Goal: Check status

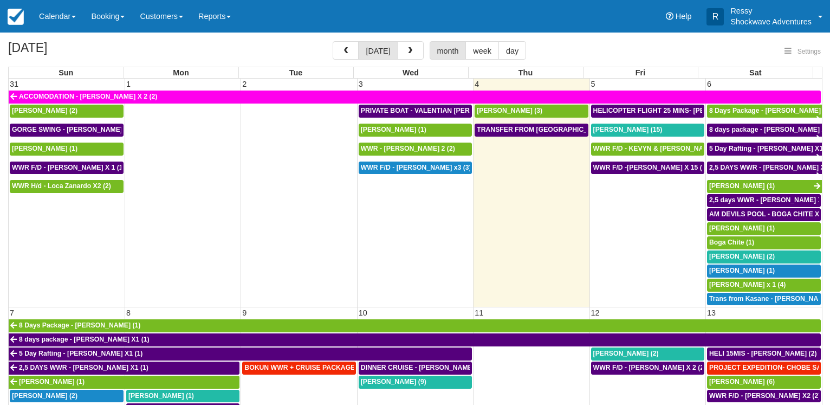
select select
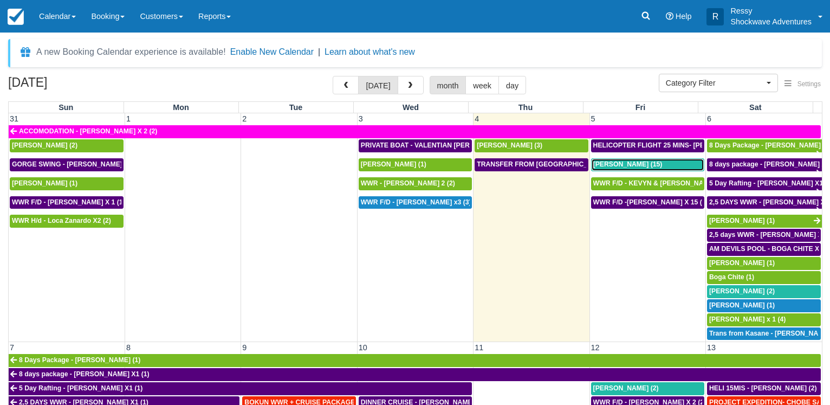
click at [631, 160] on span "Natalie Dyas (15)" at bounding box center [627, 164] width 69 height 8
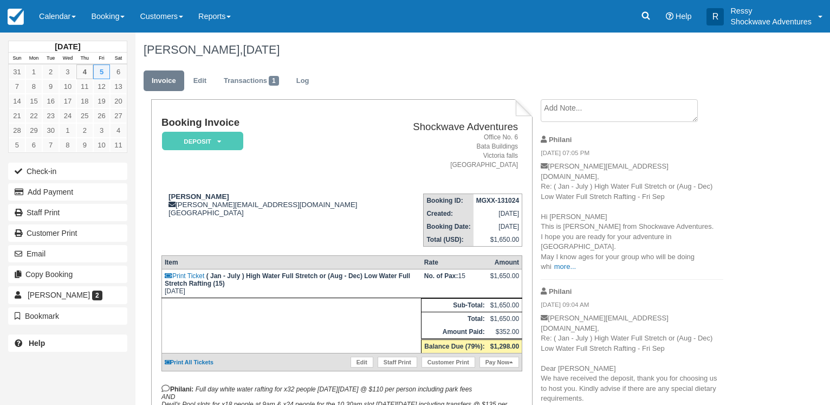
click at [628, 404] on link "more..." at bounding box center [628, 408] width 22 height 8
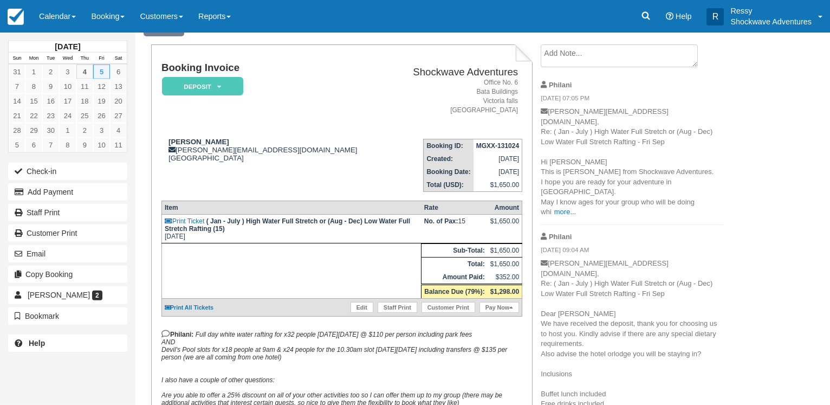
scroll to position [55, 0]
click at [565, 207] on link "more..." at bounding box center [565, 211] width 22 height 8
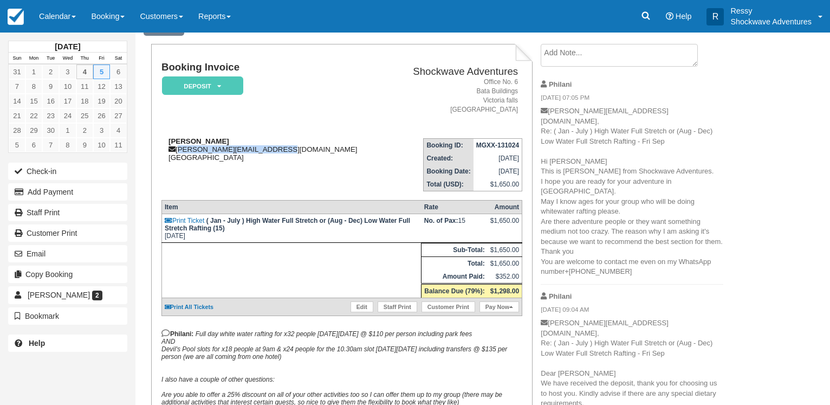
drag, startPoint x: 273, startPoint y: 150, endPoint x: 179, endPoint y: 153, distance: 94.4
click at [179, 153] on div "Natalie Dyas natalie_dyas@hotmail.co.uk United Kingdom" at bounding box center [275, 149] width 228 height 24
copy div "natalie_dyas@hotmail.co.uk"
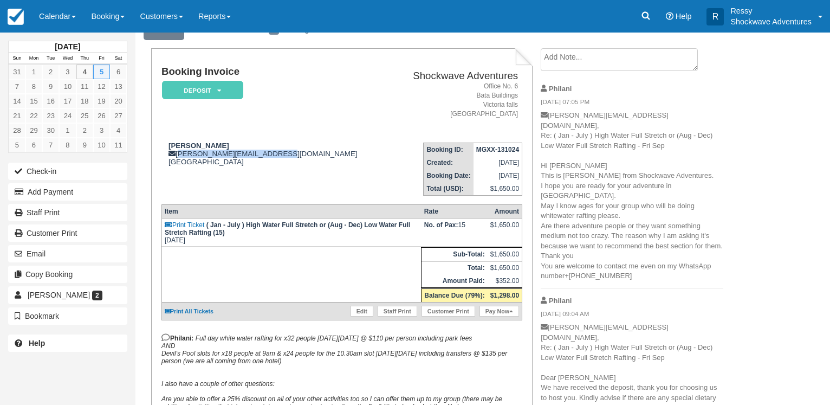
scroll to position [0, 0]
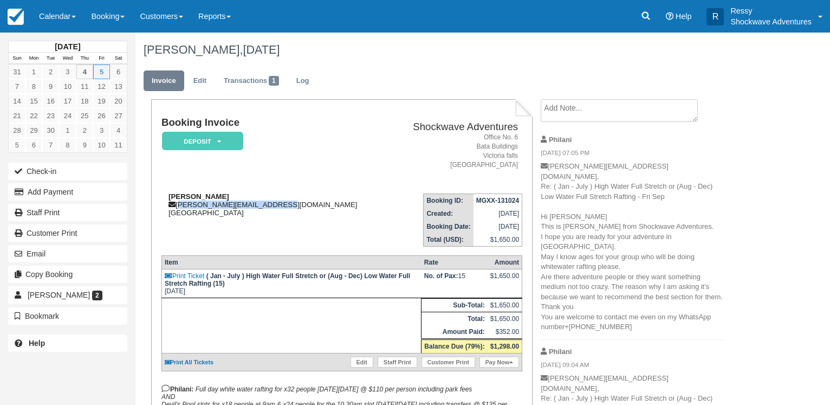
copy div "natalie_dyas@hotmail.co.uk"
click at [57, 12] on link "Calendar" at bounding box center [57, 16] width 52 height 33
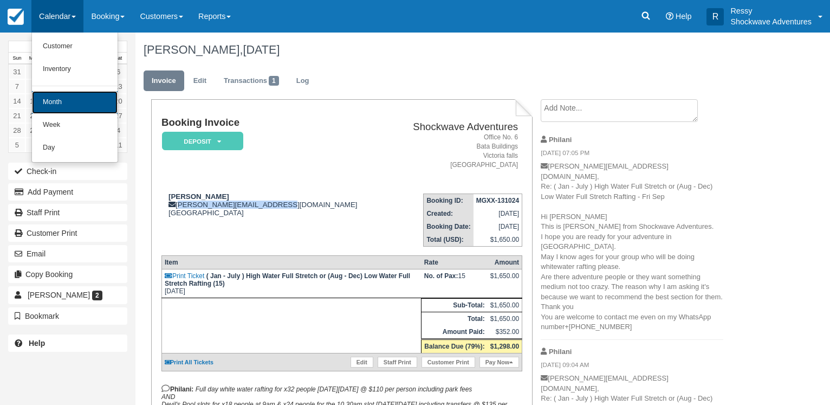
click at [59, 101] on link "Month" at bounding box center [75, 102] width 86 height 23
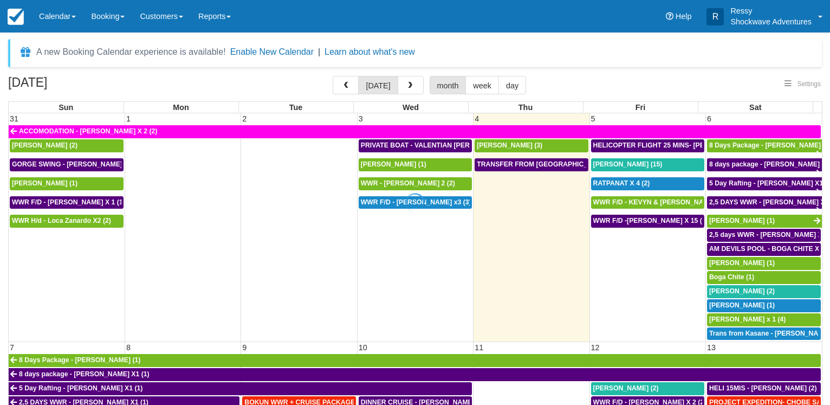
select select
click at [625, 180] on span "RATPANAT X 4 (2)" at bounding box center [621, 183] width 57 height 8
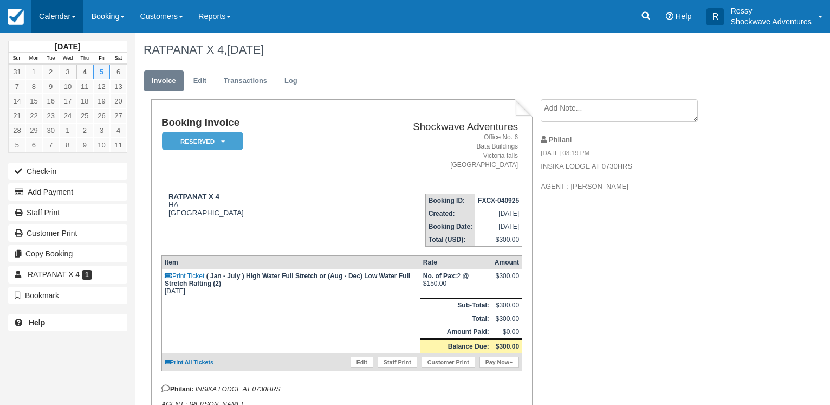
click at [62, 17] on link "Calendar" at bounding box center [57, 16] width 52 height 33
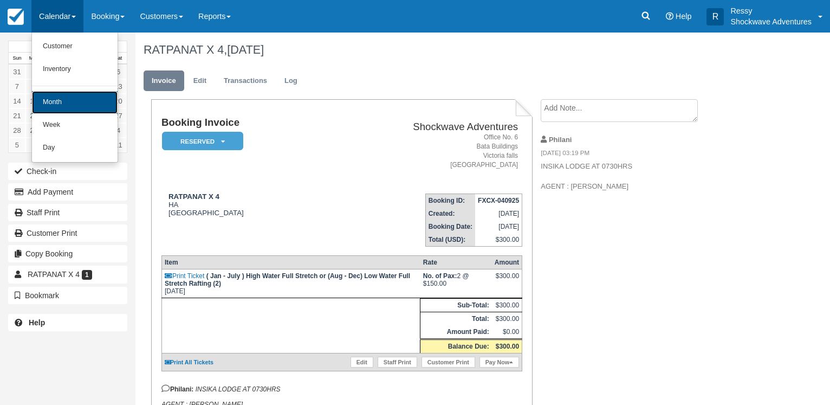
click at [73, 99] on link "Month" at bounding box center [75, 102] width 86 height 23
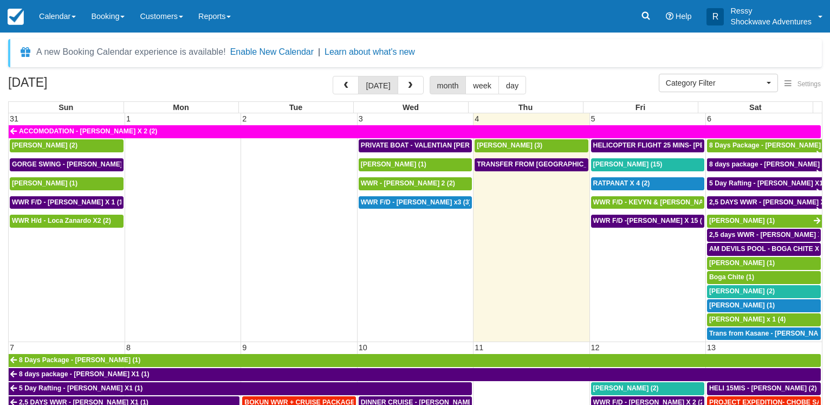
select select
click at [618, 161] on span "[PERSON_NAME] (15)" at bounding box center [627, 164] width 69 height 8
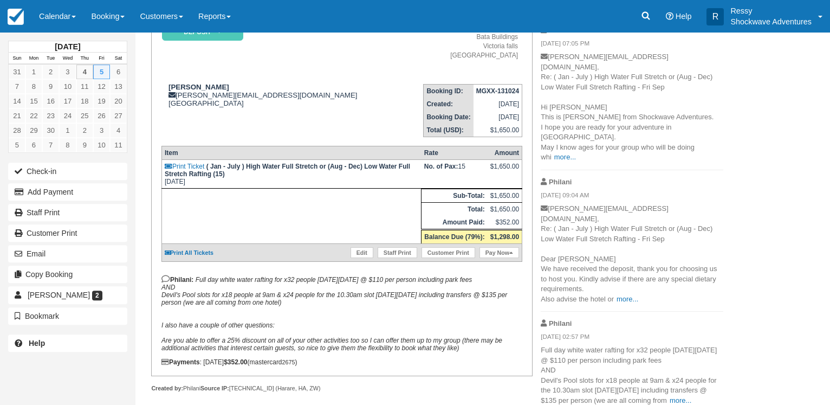
scroll to position [111, 0]
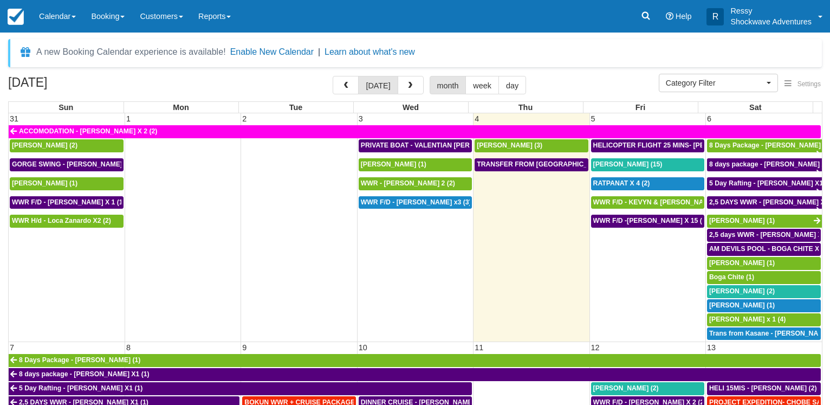
select select
click at [664, 198] on span "WWR F/D - KEVYN & [PERSON_NAME] 2 (2)" at bounding box center [662, 202] width 138 height 8
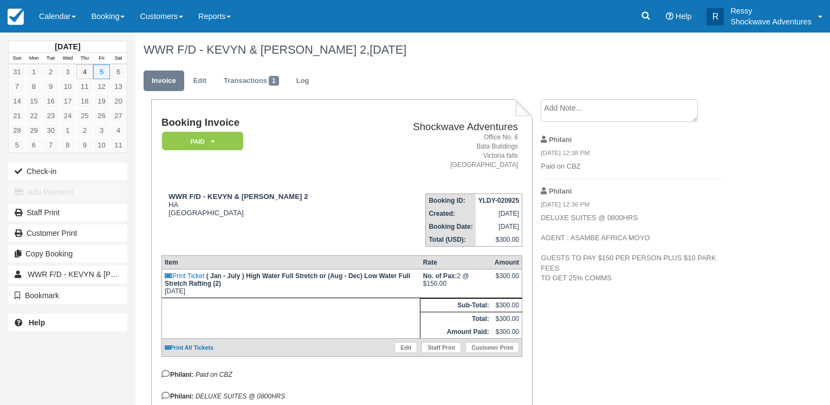
scroll to position [109, 0]
